Goal: Information Seeking & Learning: Learn about a topic

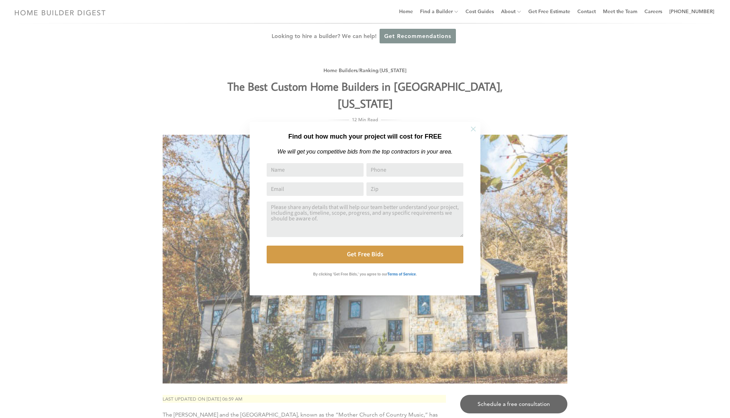
click at [473, 132] on icon at bounding box center [473, 129] width 8 height 8
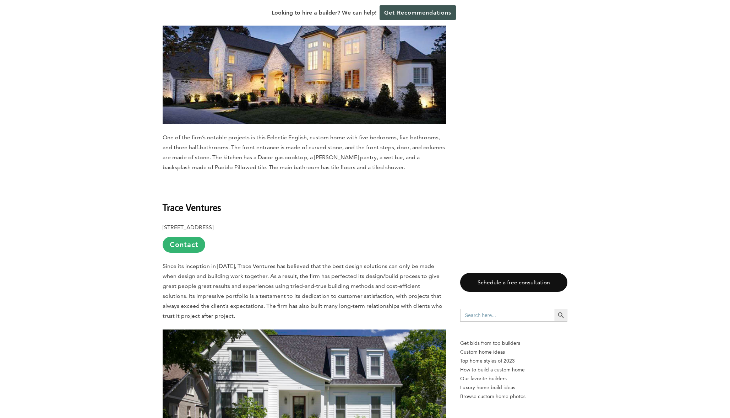
scroll to position [748, 0]
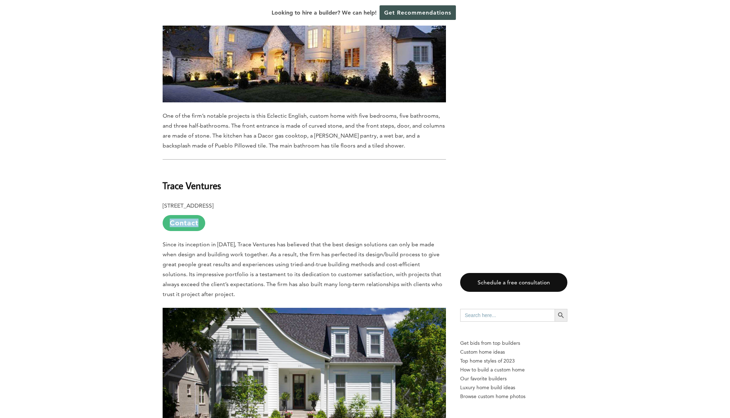
click at [188, 215] on link "Contact" at bounding box center [184, 223] width 43 height 16
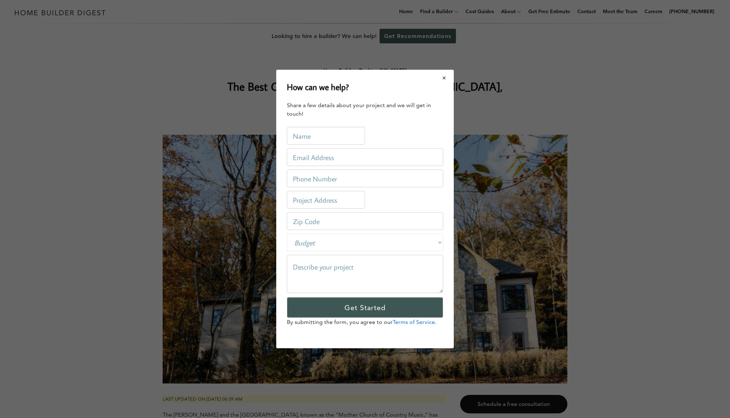
click at [445, 75] on button "Close modal" at bounding box center [444, 77] width 19 height 15
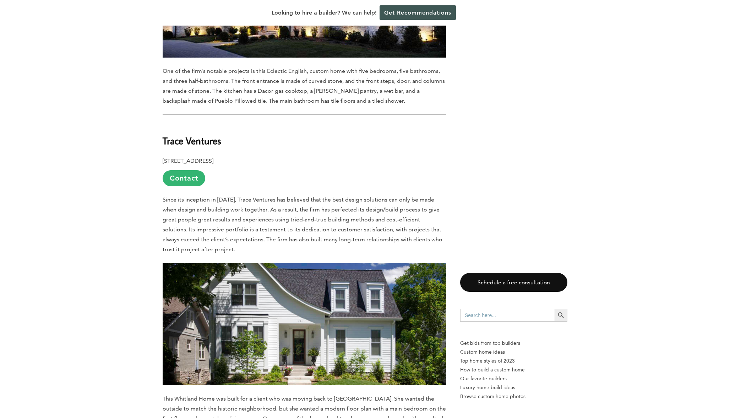
scroll to position [800, 0]
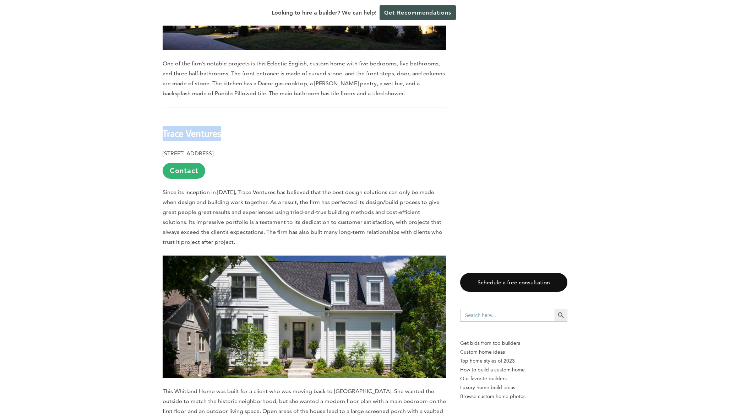
drag, startPoint x: 232, startPoint y: 106, endPoint x: 164, endPoint y: 105, distance: 67.5
click at [164, 116] on h2 "Trace Ventures" at bounding box center [304, 128] width 283 height 25
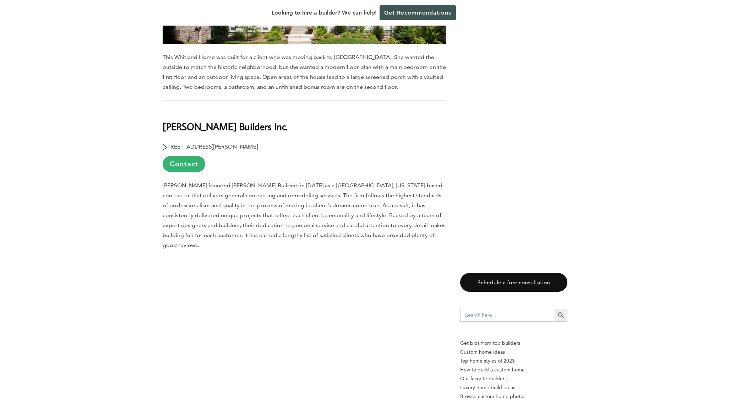
scroll to position [1151, 0]
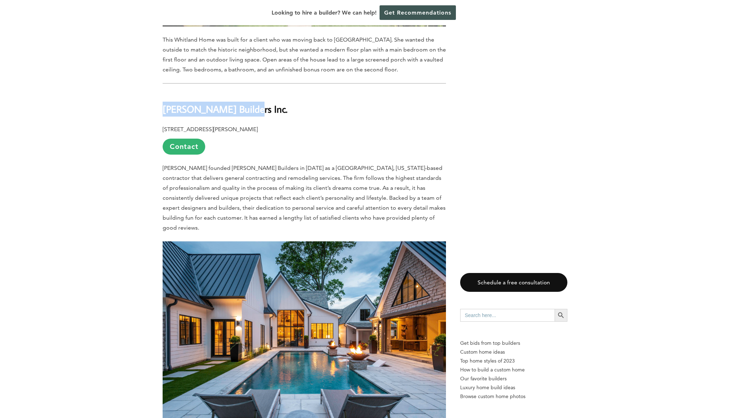
drag, startPoint x: 248, startPoint y: 81, endPoint x: 162, endPoint y: 80, distance: 85.9
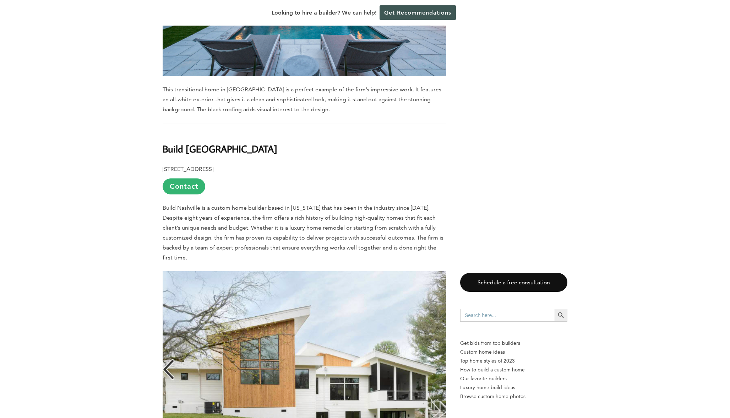
scroll to position [1508, 0]
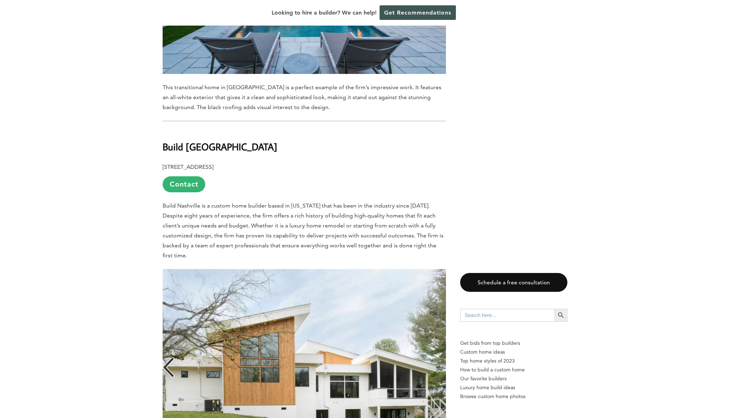
click at [217, 130] on h2 "Build [GEOGRAPHIC_DATA]" at bounding box center [304, 142] width 283 height 25
drag, startPoint x: 229, startPoint y: 109, endPoint x: 165, endPoint y: 108, distance: 64.3
click at [165, 130] on h2 "Build [GEOGRAPHIC_DATA]" at bounding box center [304, 142] width 283 height 25
click at [165, 140] on b "Build [GEOGRAPHIC_DATA]" at bounding box center [220, 146] width 115 height 12
drag, startPoint x: 230, startPoint y: 105, endPoint x: 165, endPoint y: 110, distance: 65.6
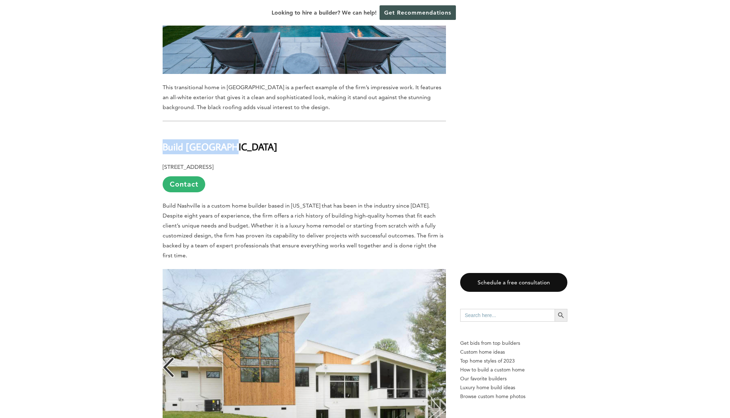
click at [165, 130] on h2 "Build [GEOGRAPHIC_DATA]" at bounding box center [304, 142] width 283 height 25
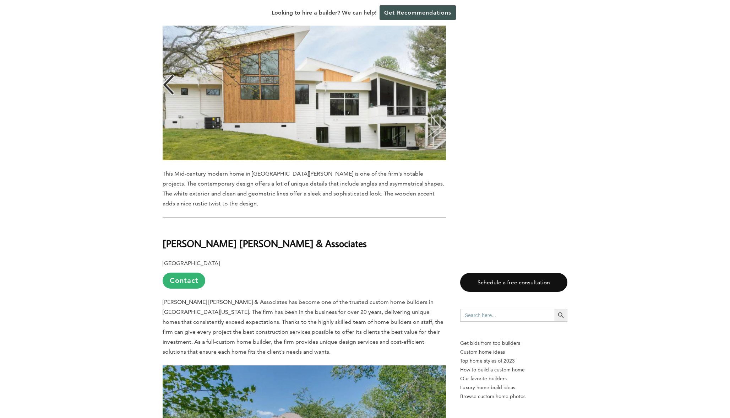
scroll to position [1800, 0]
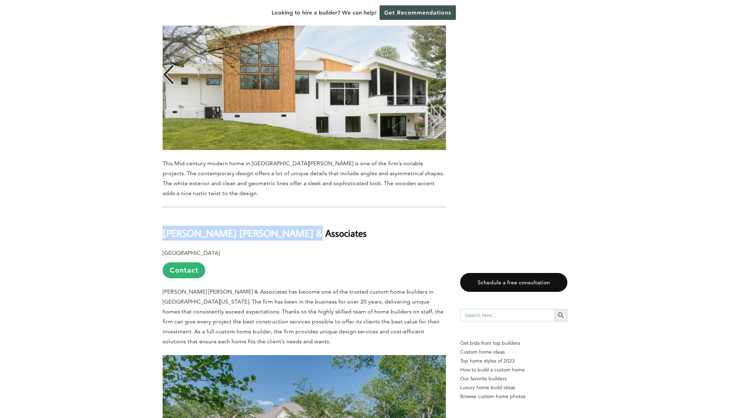
drag, startPoint x: 300, startPoint y: 177, endPoint x: 163, endPoint y: 175, distance: 137.4
click at [163, 216] on h2 "[PERSON_NAME] [PERSON_NAME] & Associates" at bounding box center [304, 228] width 283 height 25
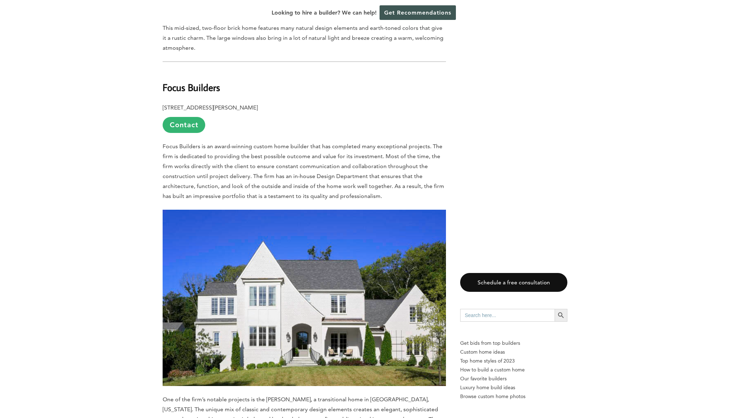
scroll to position [2646, 0]
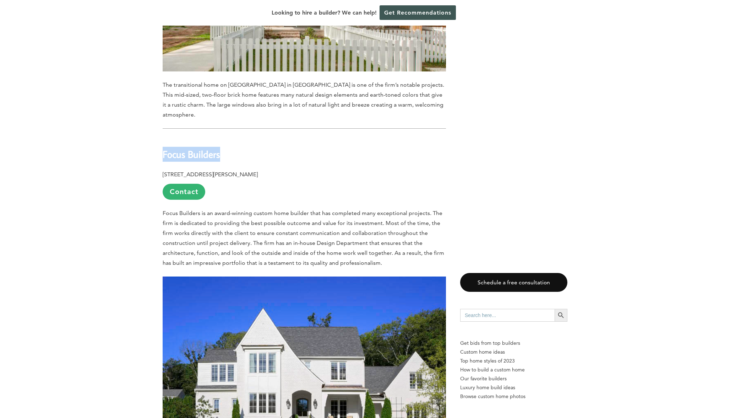
drag, startPoint x: 225, startPoint y: 87, endPoint x: 158, endPoint y: 87, distance: 67.1
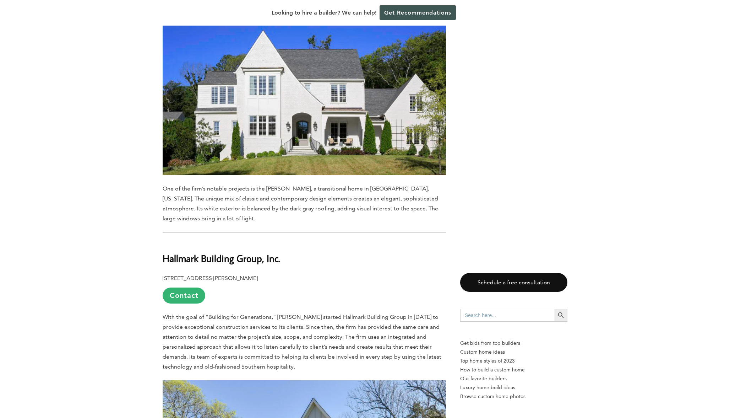
scroll to position [2936, 0]
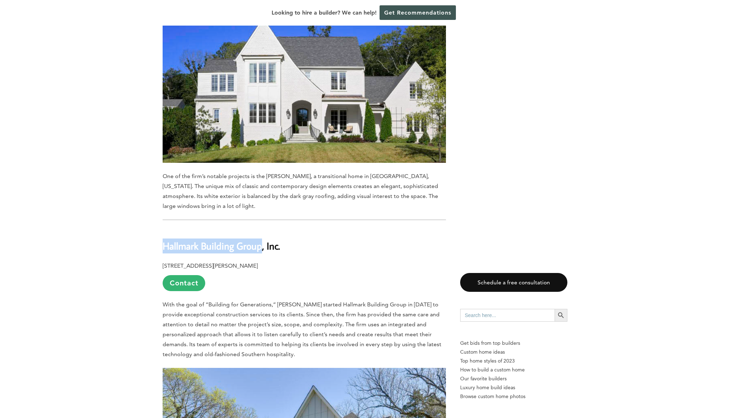
drag, startPoint x: 266, startPoint y: 168, endPoint x: 164, endPoint y: 167, distance: 101.6
click at [164, 239] on b "Hallmark Building Group, Inc." at bounding box center [222, 245] width 118 height 12
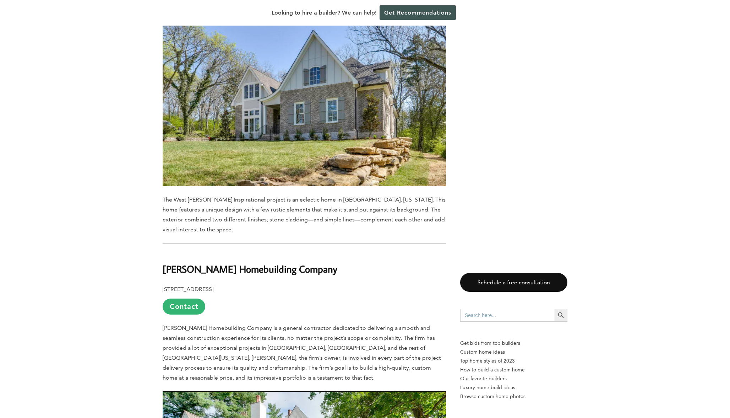
scroll to position [3293, 0]
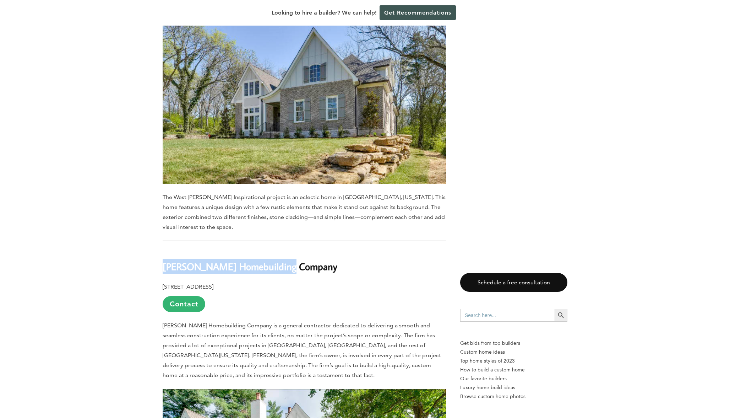
drag, startPoint x: 295, startPoint y: 187, endPoint x: 165, endPoint y: 184, distance: 129.6
click at [165, 249] on h2 "[PERSON_NAME] Homebuilding Company" at bounding box center [304, 261] width 283 height 25
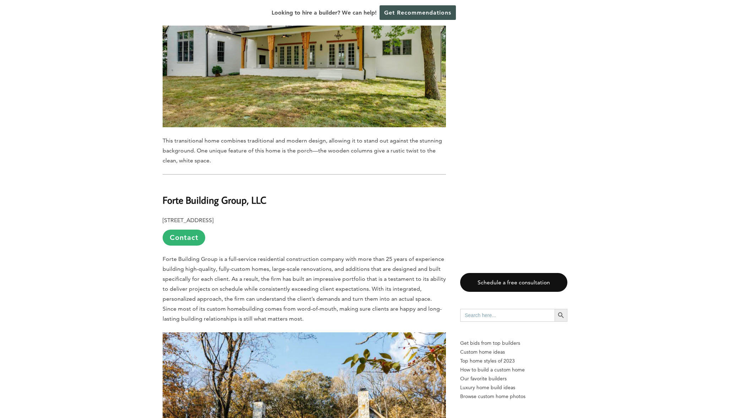
scroll to position [3788, 0]
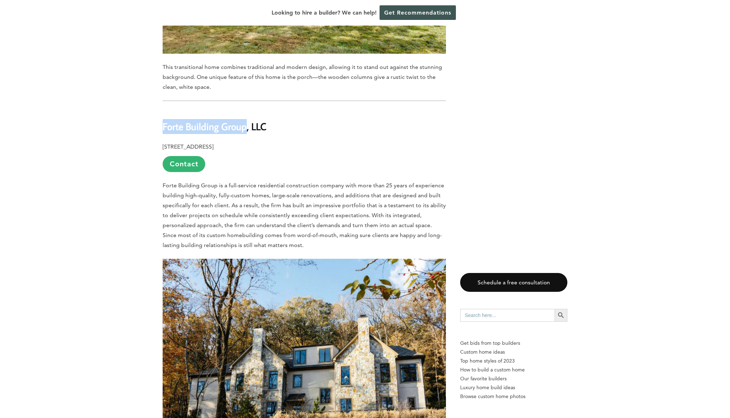
drag, startPoint x: 251, startPoint y: 48, endPoint x: 164, endPoint y: 49, distance: 86.6
click at [164, 120] on b "Forte Building Group, LLC" at bounding box center [215, 126] width 104 height 12
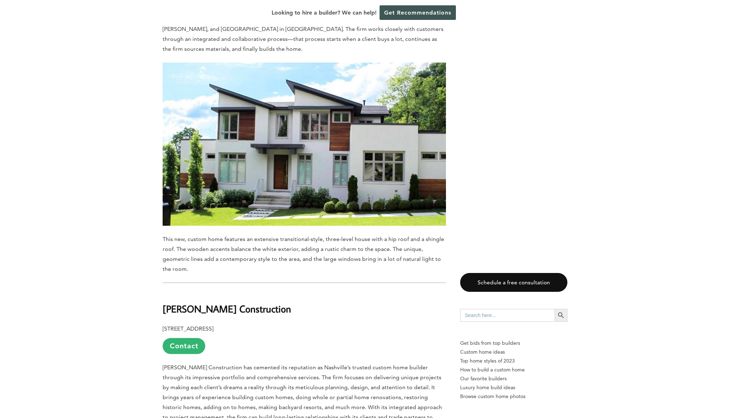
scroll to position [4749, 0]
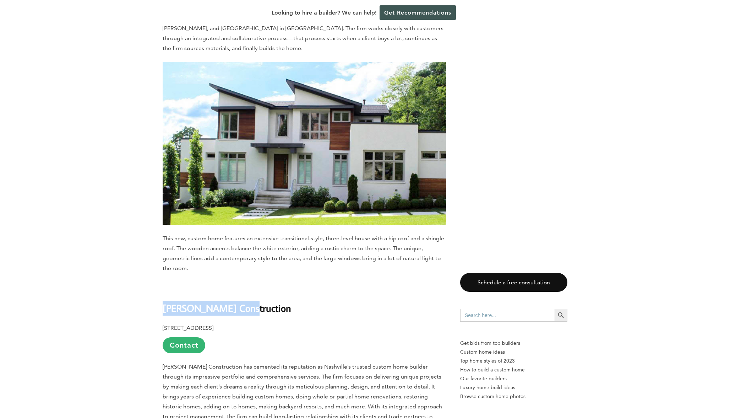
drag, startPoint x: 244, startPoint y: 207, endPoint x: 161, endPoint y: 206, distance: 83.8
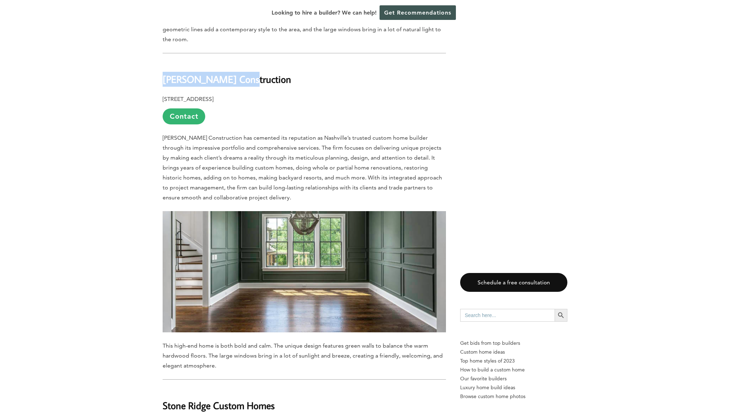
scroll to position [5136, 0]
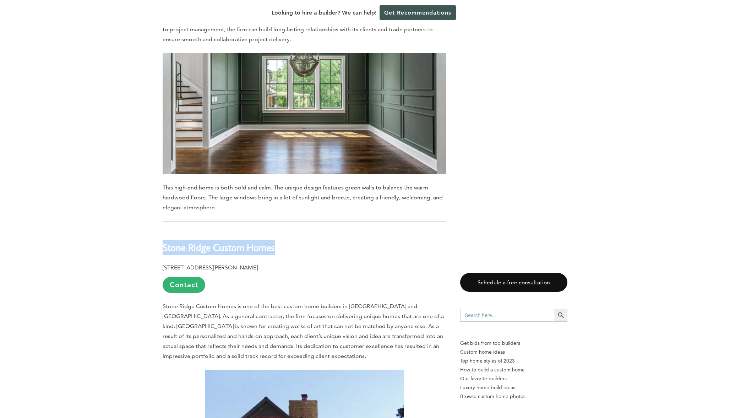
drag, startPoint x: 282, startPoint y: 149, endPoint x: 163, endPoint y: 146, distance: 119.7
click at [163, 241] on b "Stone Ridge Custom Homes" at bounding box center [219, 247] width 112 height 12
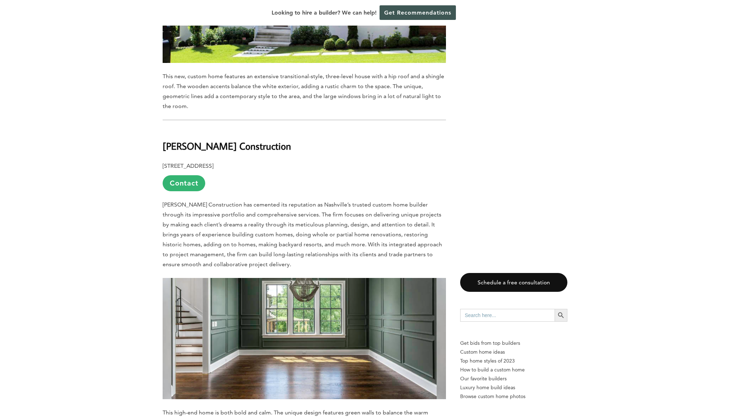
scroll to position [4852, 0]
